Goal: Task Accomplishment & Management: Manage account settings

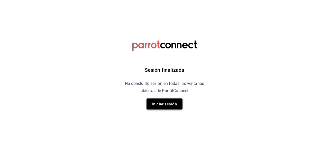
click at [159, 107] on font "Iniciar sesión" at bounding box center [164, 104] width 25 height 7
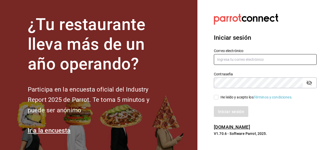
type input "[EMAIL_ADDRESS][DOMAIN_NAME]"
click at [217, 99] on input "He leído y acepto los Términos y condiciones." at bounding box center [216, 97] width 5 height 5
checkbox input "true"
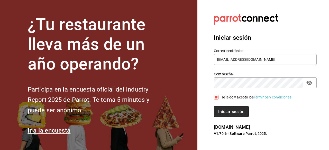
click at [226, 112] on font "Iniciar sesión" at bounding box center [231, 111] width 26 height 5
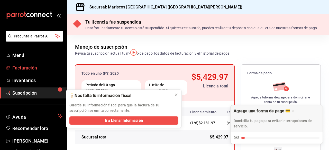
click at [31, 72] on link "Facturación" at bounding box center [33, 67] width 67 height 11
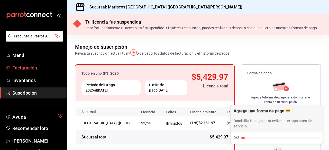
click at [26, 69] on font "Facturación" at bounding box center [24, 67] width 25 height 5
click at [286, 51] on div "Manejo de suscripción Revisa tu suscripción actual, tu método de pago, los dato…" at bounding box center [198, 45] width 262 height 21
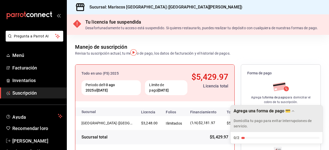
click at [260, 125] on p "Domicilia tu pago para evitar interrupciones de servicio." at bounding box center [276, 123] width 86 height 11
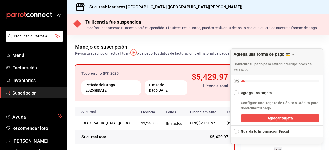
click at [237, 94] on div "Lista de verificación de colapso" at bounding box center [235, 92] width 5 height 5
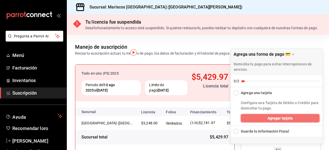
click at [296, 119] on button "Agregar tarjeta" at bounding box center [280, 118] width 79 height 8
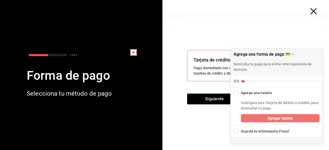
click at [260, 116] on button "Agregar tarjeta" at bounding box center [280, 118] width 79 height 8
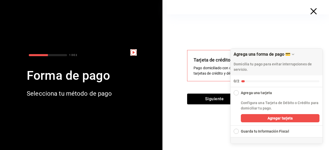
click at [305, 33] on div "Tarjeta de crédito y débito Pago domiciliado con cualquiera de tus tarjetas de …" at bounding box center [247, 82] width 162 height 136
click at [208, 97] on button "Siguiente" at bounding box center [214, 99] width 54 height 11
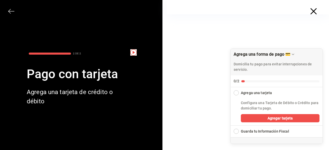
click at [238, 94] on div "Lista de verificación de colapso" at bounding box center [235, 92] width 5 height 5
click at [182, 107] on div at bounding box center [247, 118] width 162 height 208
click at [265, 139] on div "Agrega una forma de pago 💳" at bounding box center [276, 141] width 92 height 6
click at [237, 132] on div "Ampliar lista de verificación" at bounding box center [235, 131] width 5 height 5
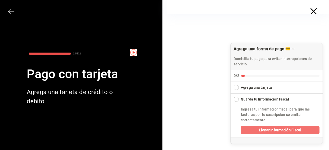
click at [265, 128] on font "Llenar Información Fiscal" at bounding box center [280, 130] width 42 height 4
